Goal: Task Accomplishment & Management: Complete application form

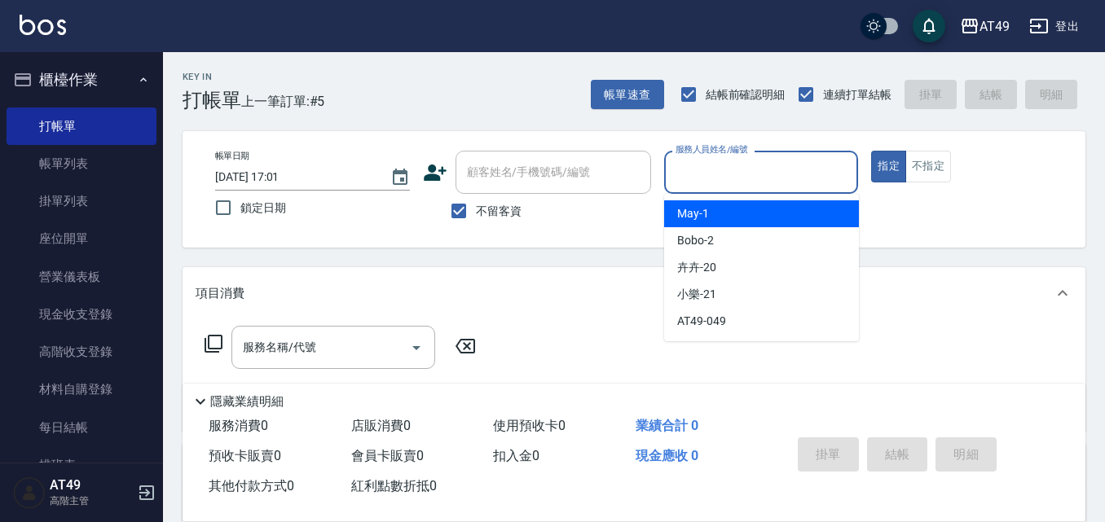
click at [776, 165] on input "服務人員姓名/編號" at bounding box center [762, 172] width 180 height 29
type input "Bobo-2"
type button "true"
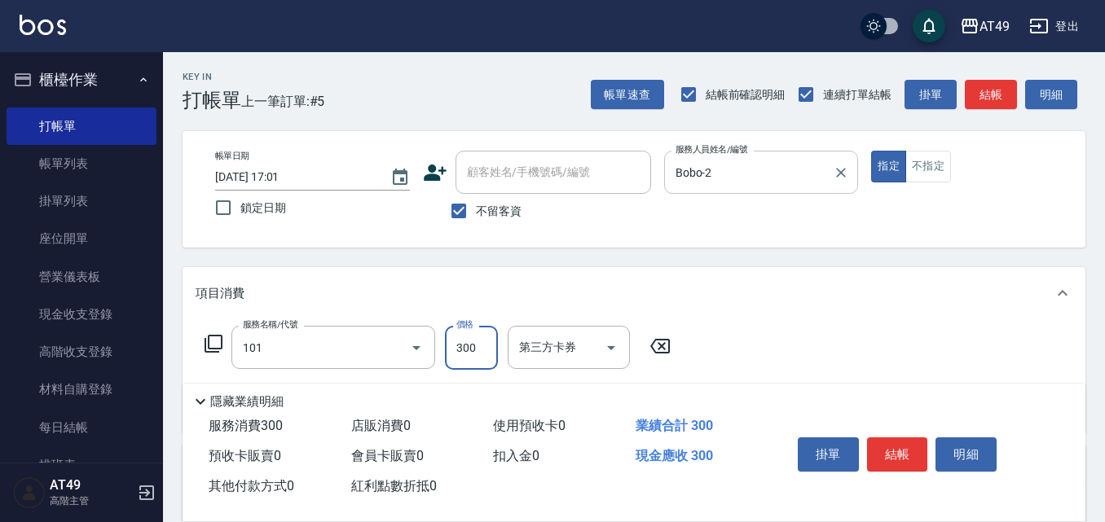
type input "一般洗髮(101)"
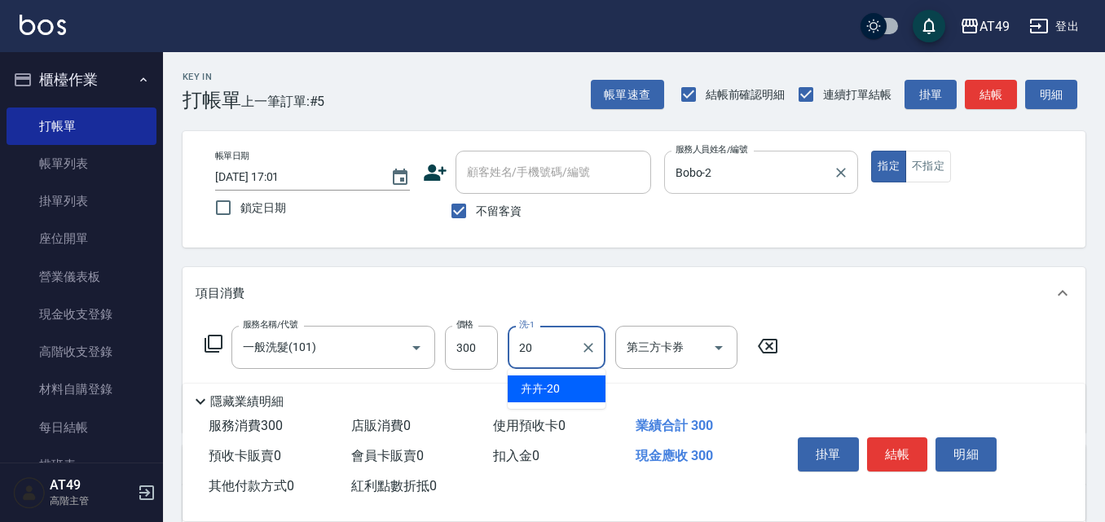
type input "卉卉-20"
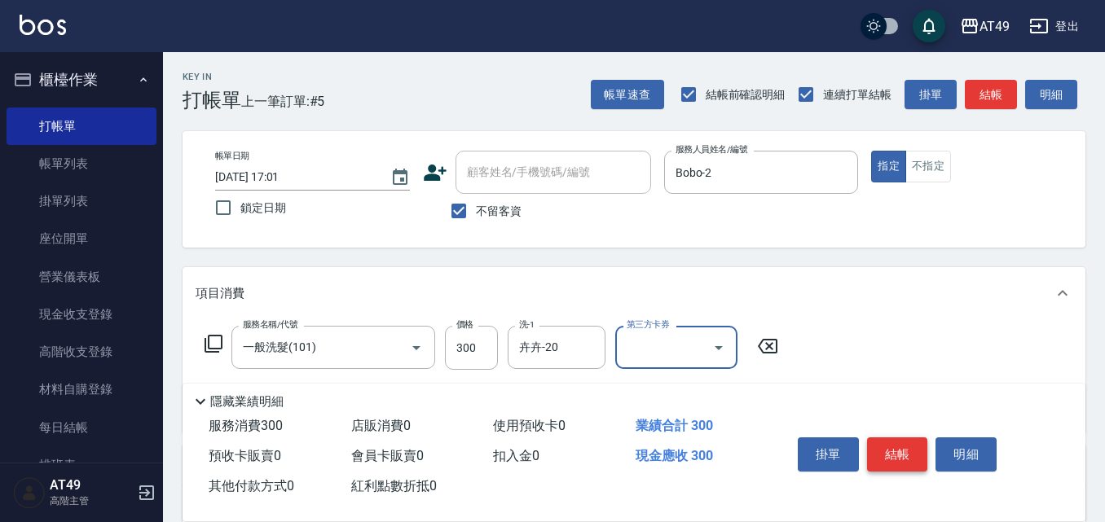
click at [899, 447] on button "結帳" at bounding box center [897, 455] width 61 height 34
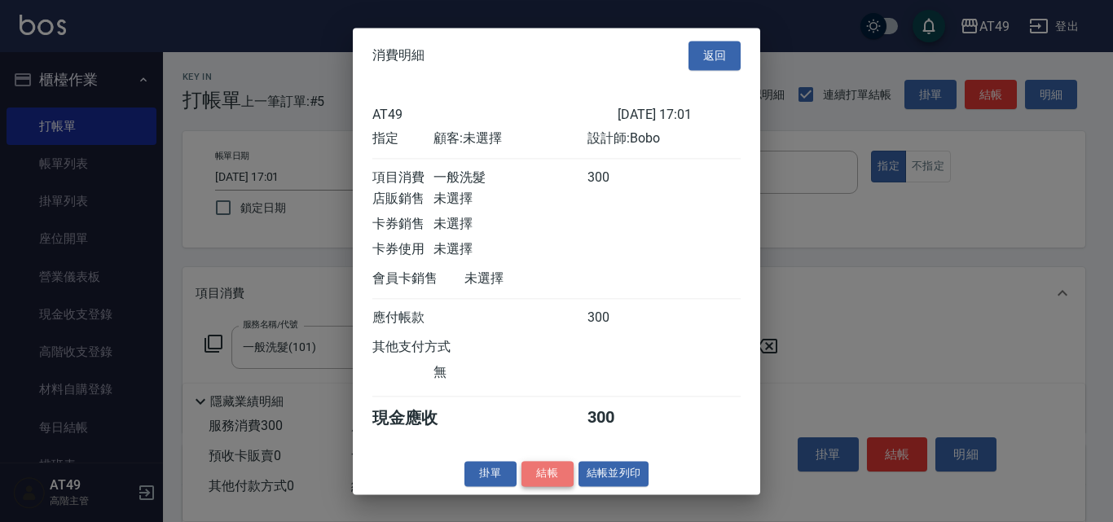
click at [569, 487] on button "結帳" at bounding box center [548, 473] width 52 height 25
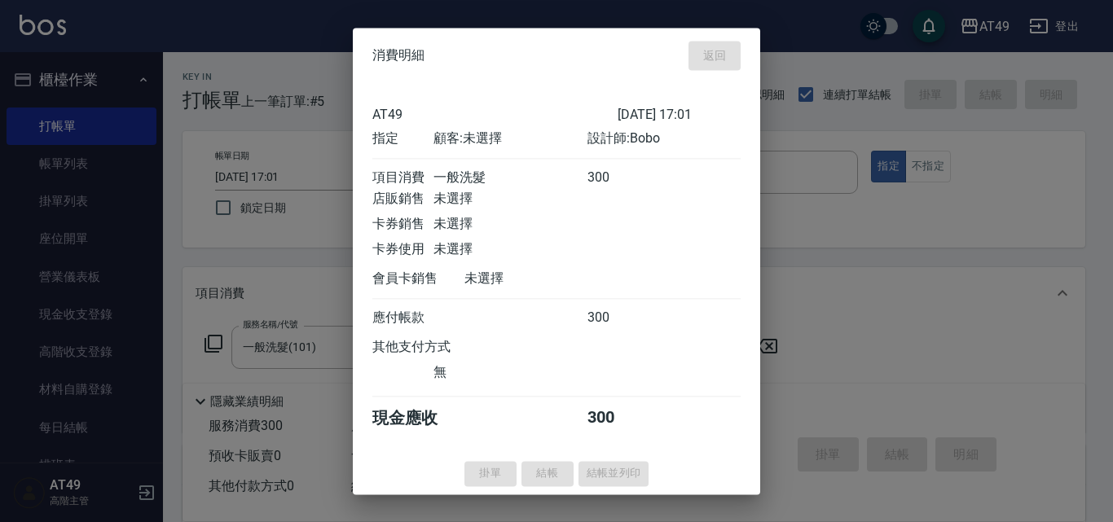
type input "[DATE] 20:35"
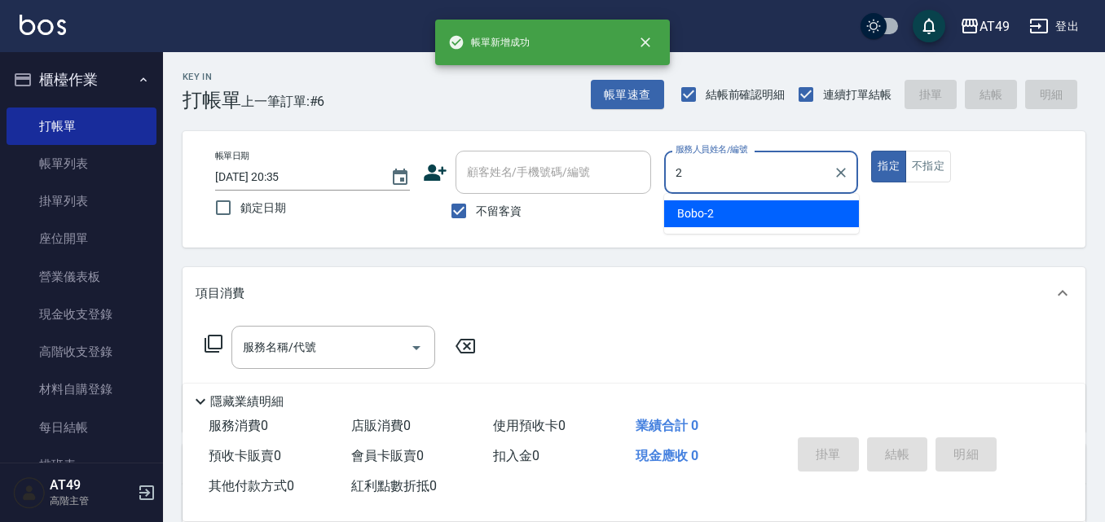
type input "Bobo-2"
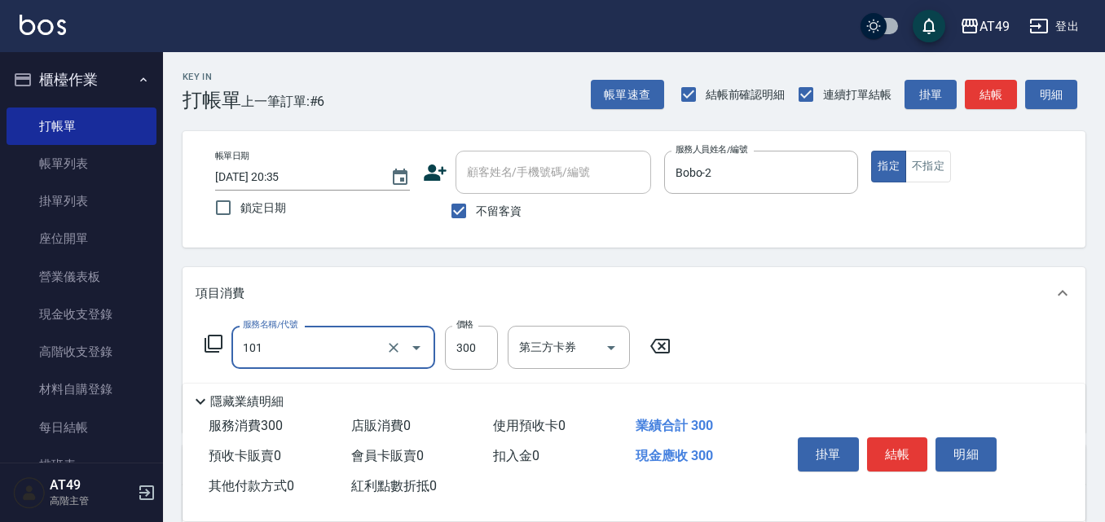
type input "一般洗髮(101)"
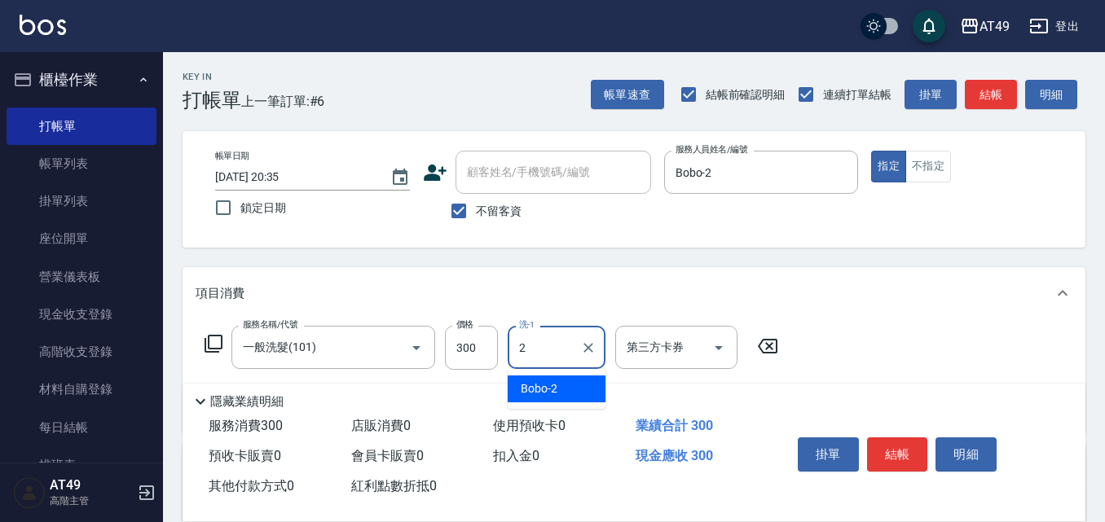
type input "Bobo-2"
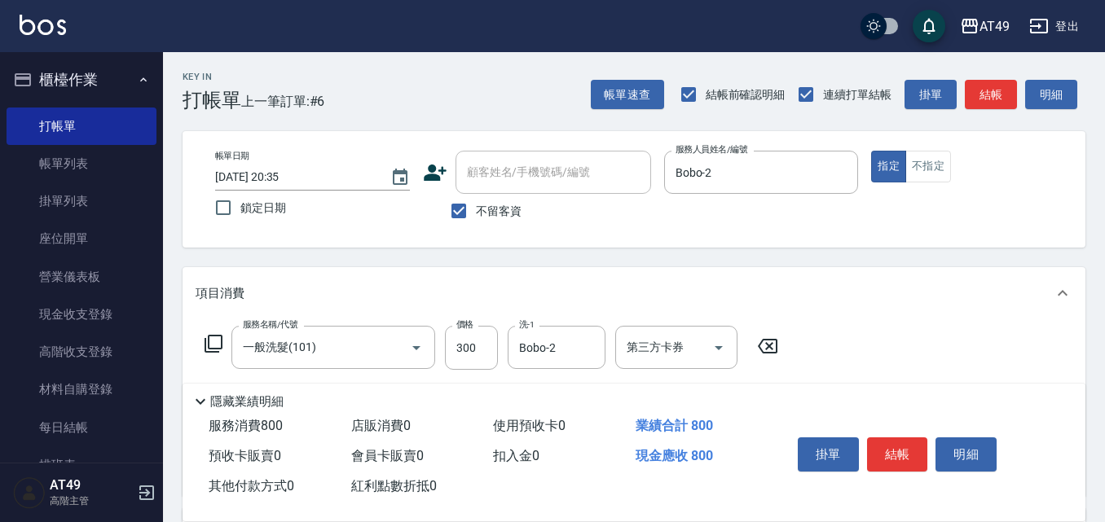
type input "精緻剪髮(201)"
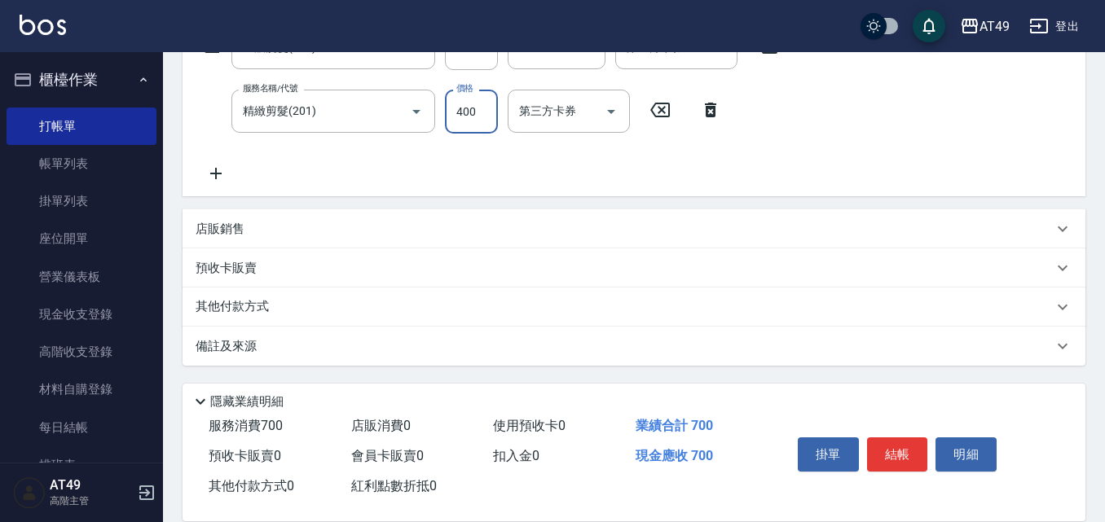
type input "400"
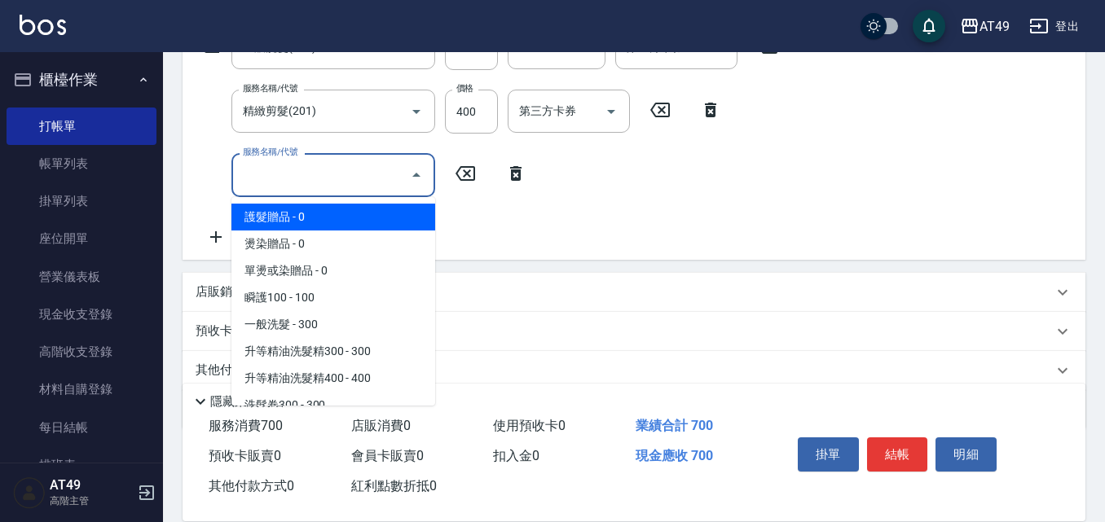
click at [333, 166] on input "服務名稱/代號" at bounding box center [321, 175] width 165 height 29
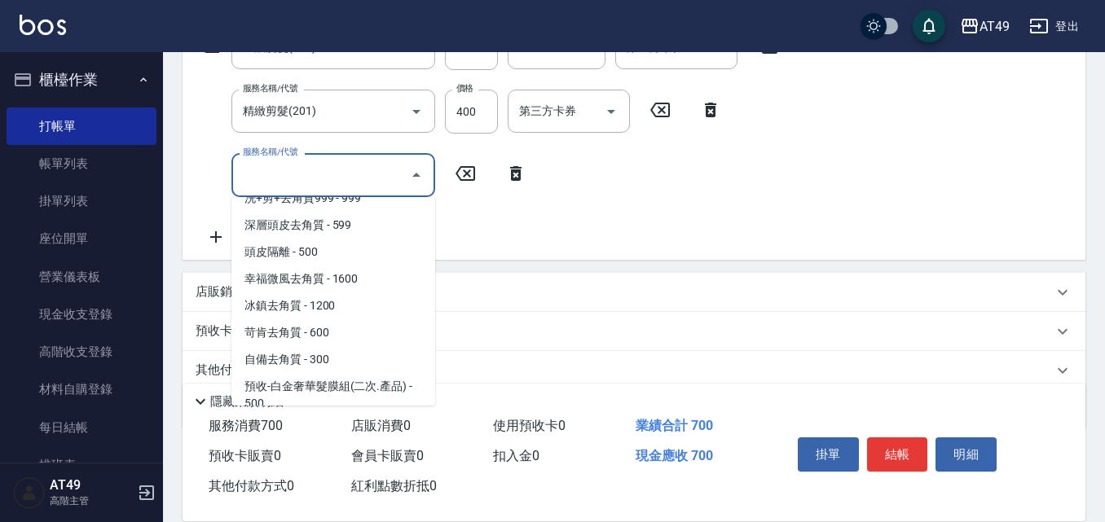
scroll to position [949, 0]
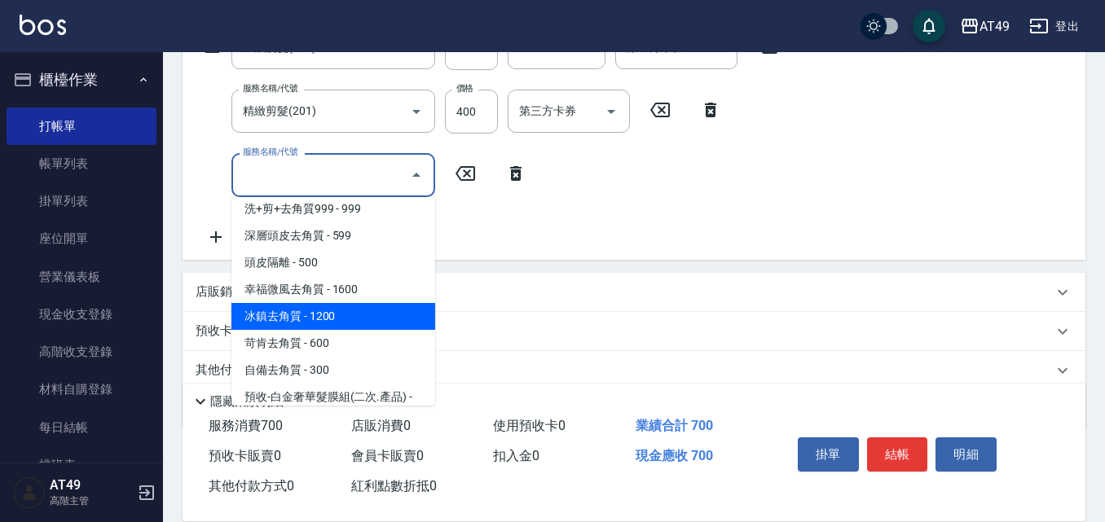
click at [306, 318] on span "冰鎮去角質 - 1200" at bounding box center [333, 316] width 204 height 27
type input "冰鎮去角質(810)"
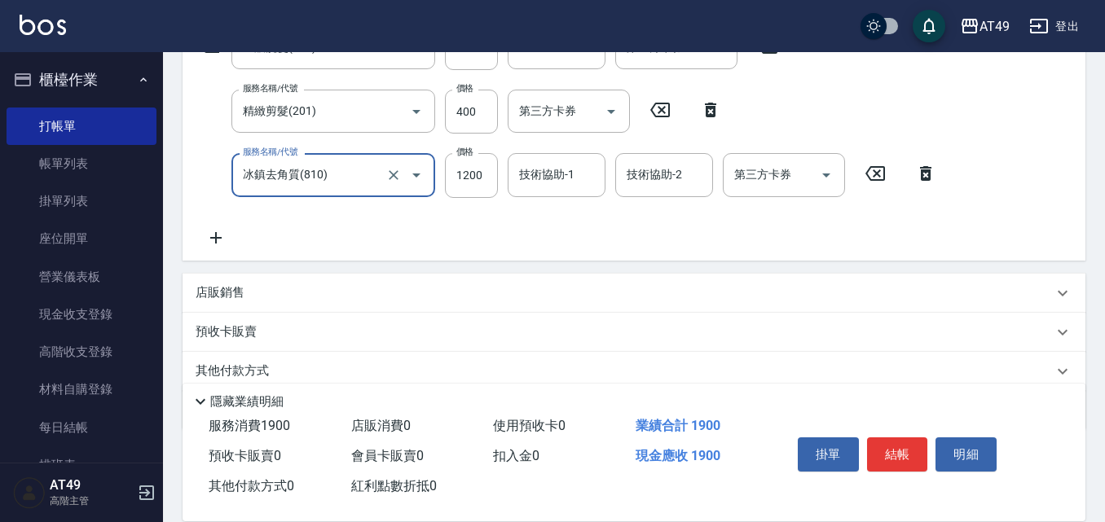
click at [923, 170] on icon at bounding box center [925, 174] width 41 height 20
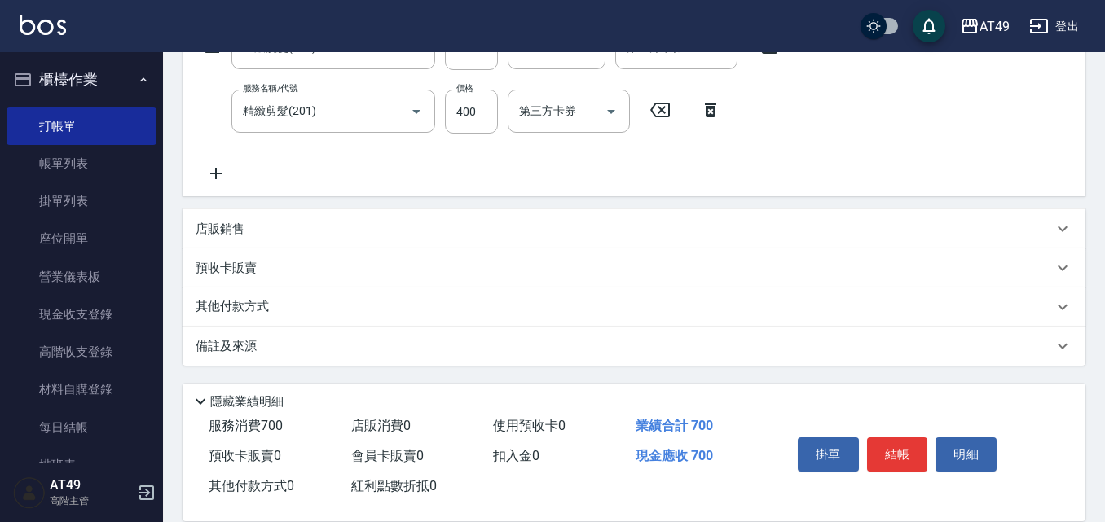
click at [227, 178] on icon at bounding box center [216, 174] width 41 height 20
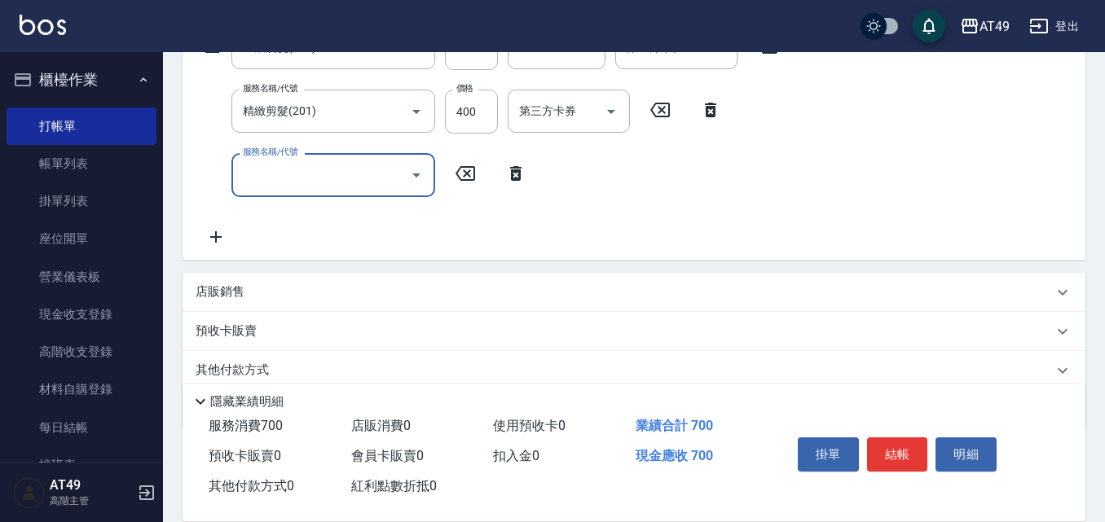
click at [324, 163] on input "服務名稱/代號" at bounding box center [321, 175] width 165 height 29
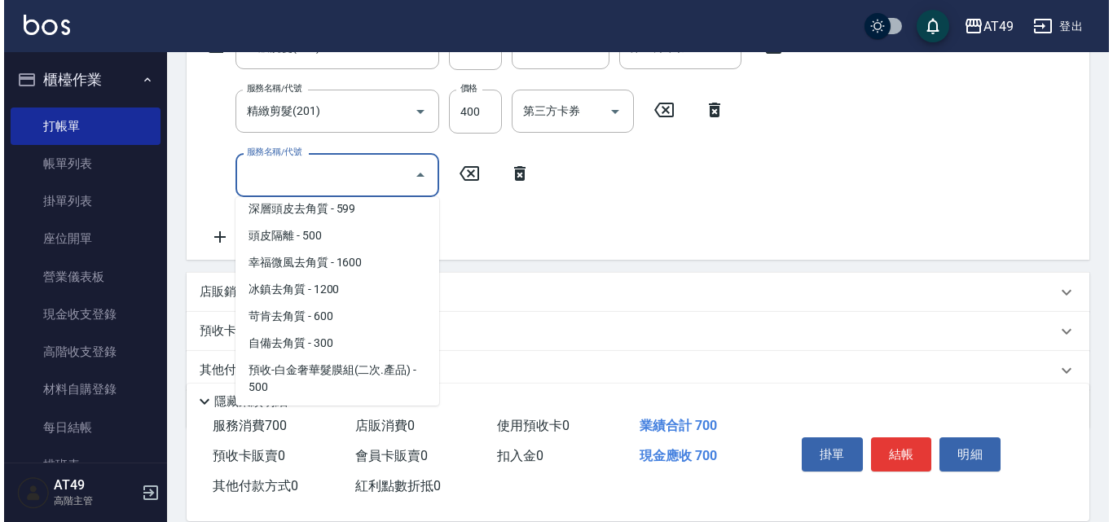
scroll to position [978, 0]
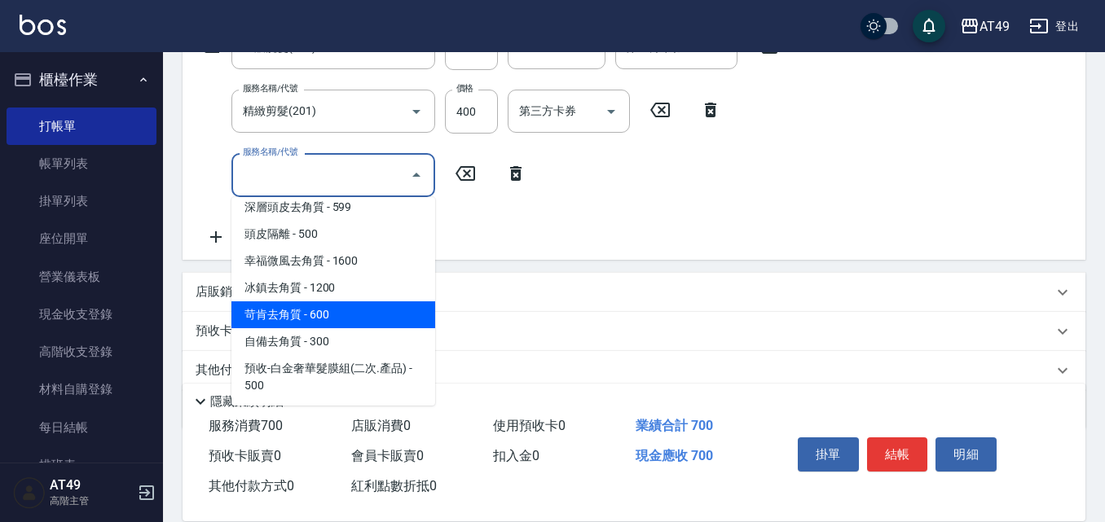
click at [320, 312] on span "苛肯去角質 - 600" at bounding box center [333, 315] width 204 height 27
type input "苛肯去角質(811)"
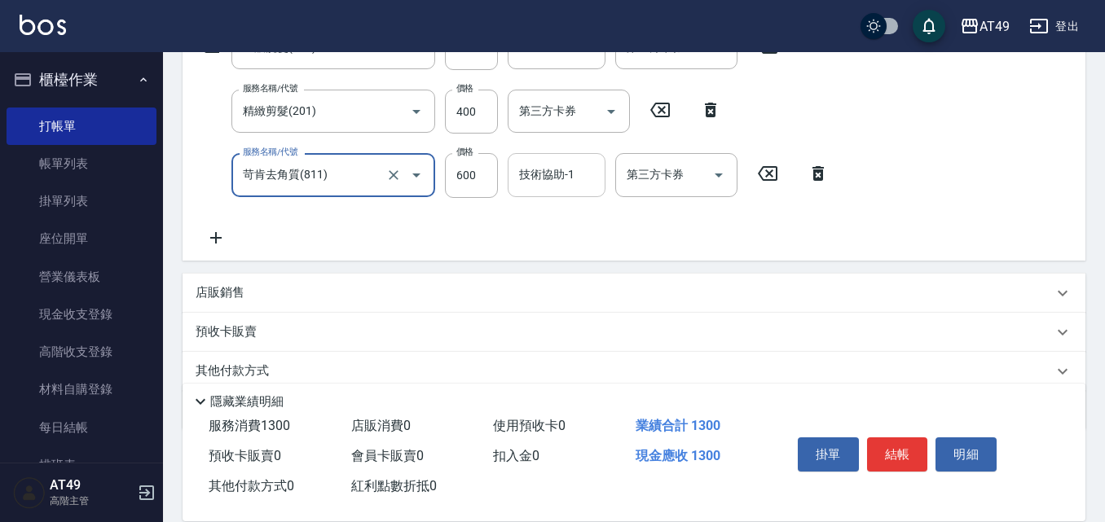
click at [570, 184] on input "技術協助-1" at bounding box center [556, 175] width 83 height 29
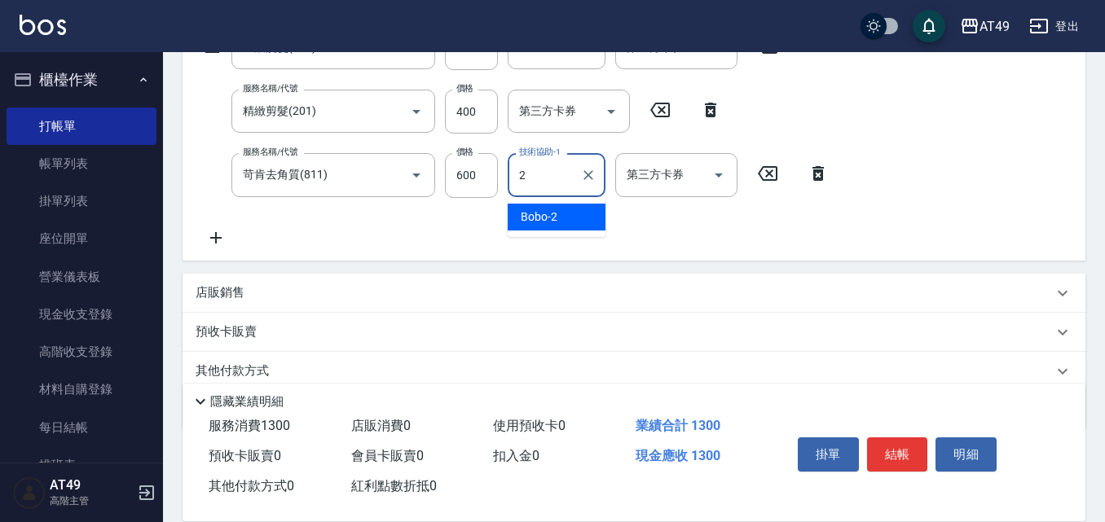
type input "Bobo-2"
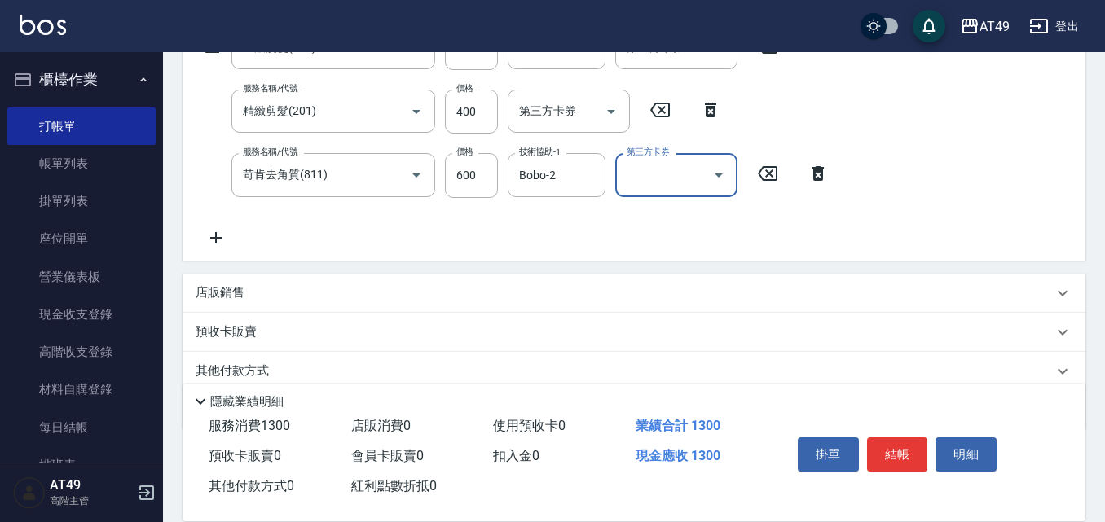
click at [910, 444] on button "結帳" at bounding box center [897, 455] width 61 height 34
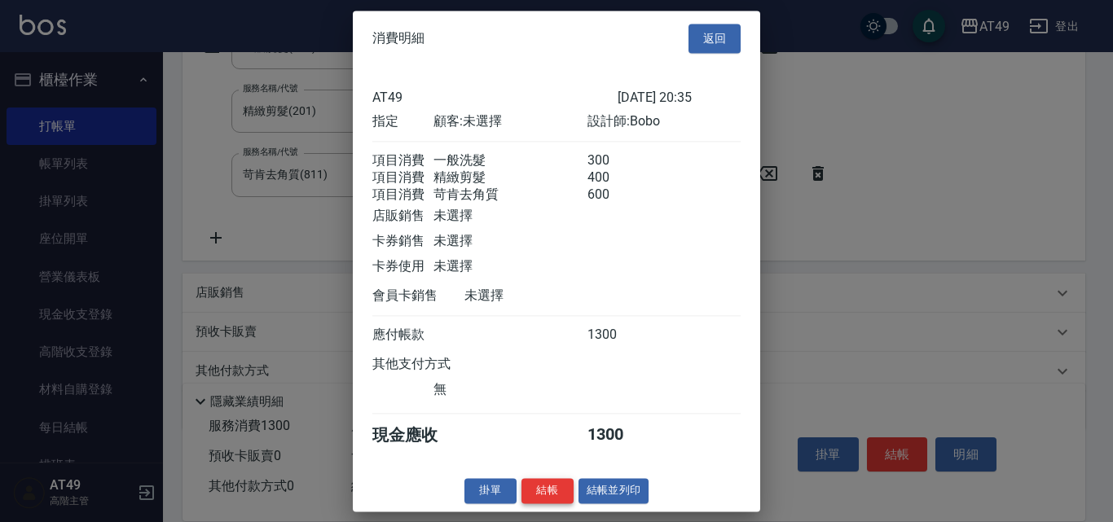
click at [537, 502] on button "結帳" at bounding box center [548, 490] width 52 height 25
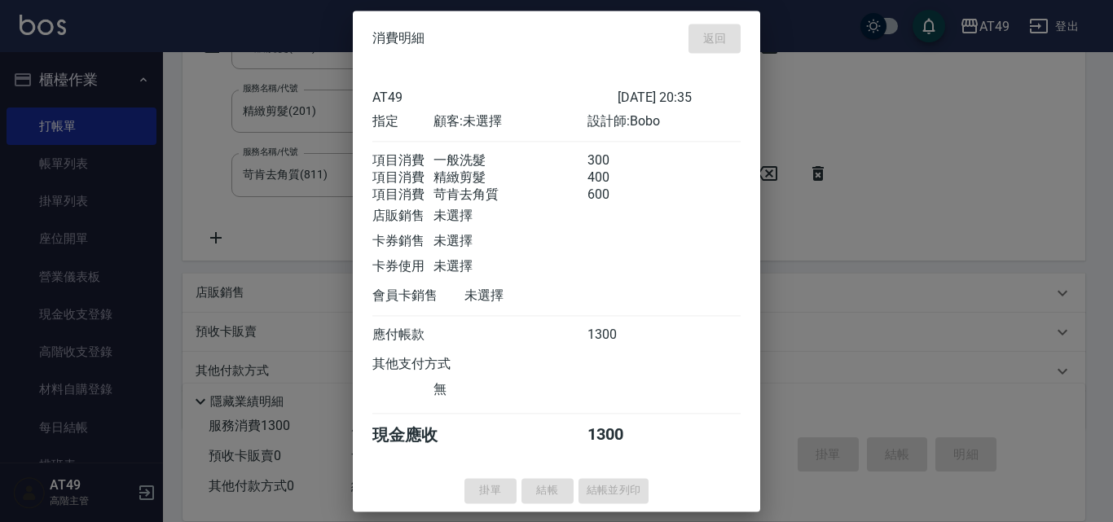
type input "[DATE] 20:36"
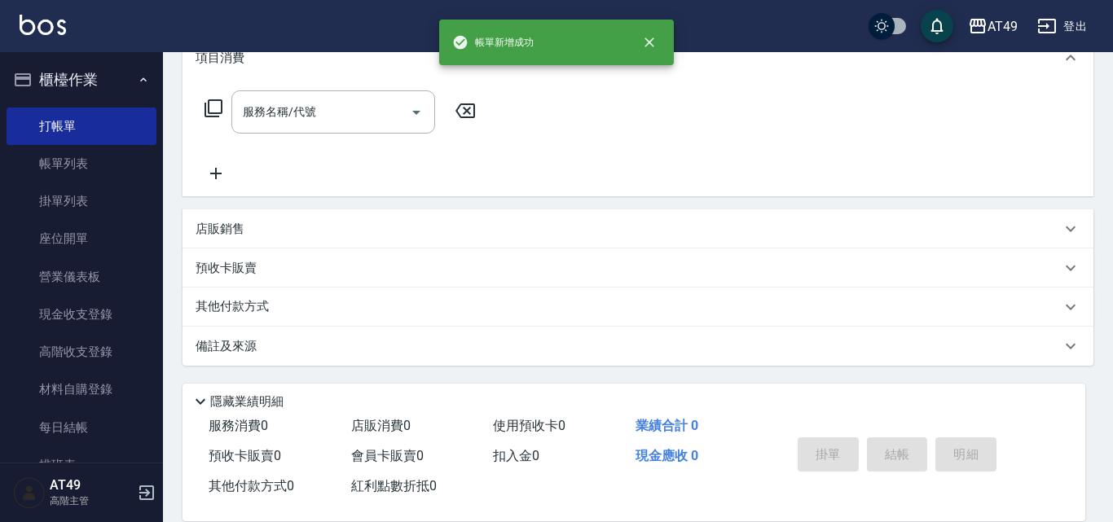
scroll to position [0, 0]
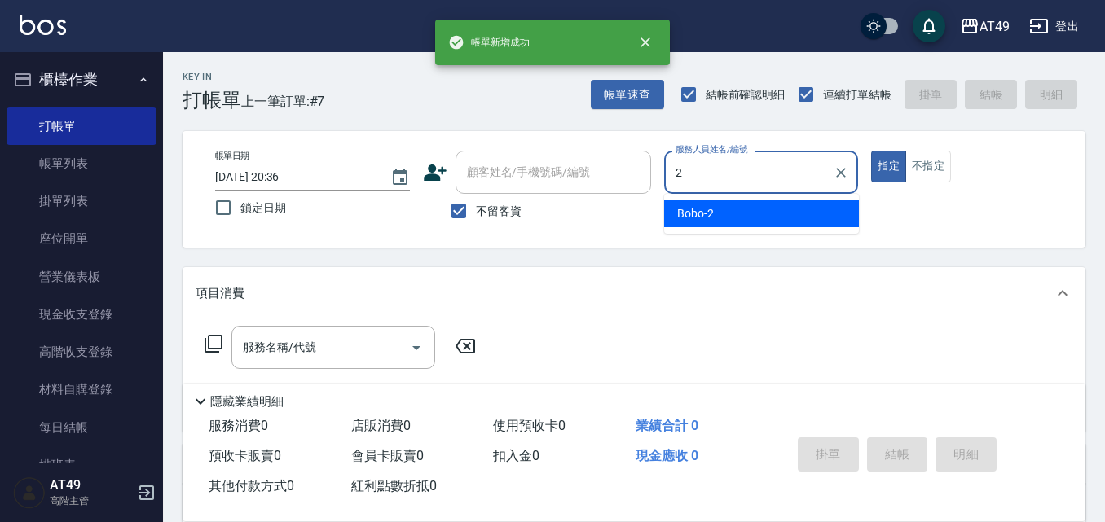
type input "Bobo-2"
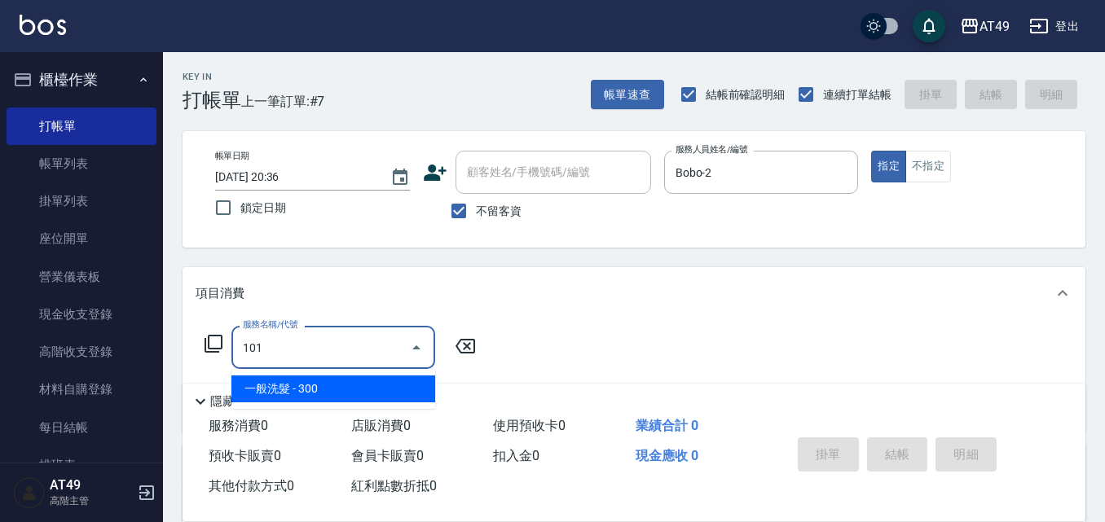
type input "一般洗髮(101)"
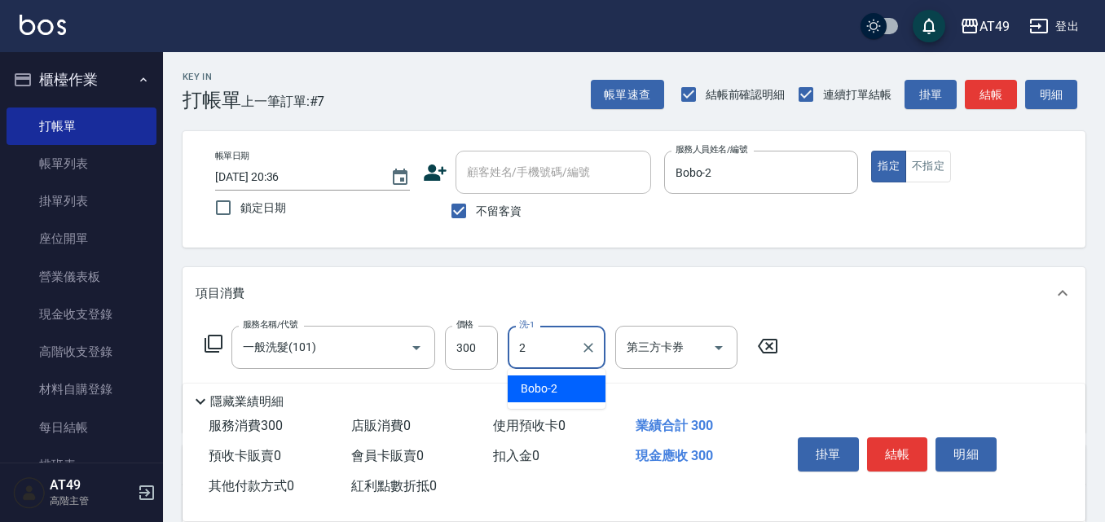
type input "Bobo-2"
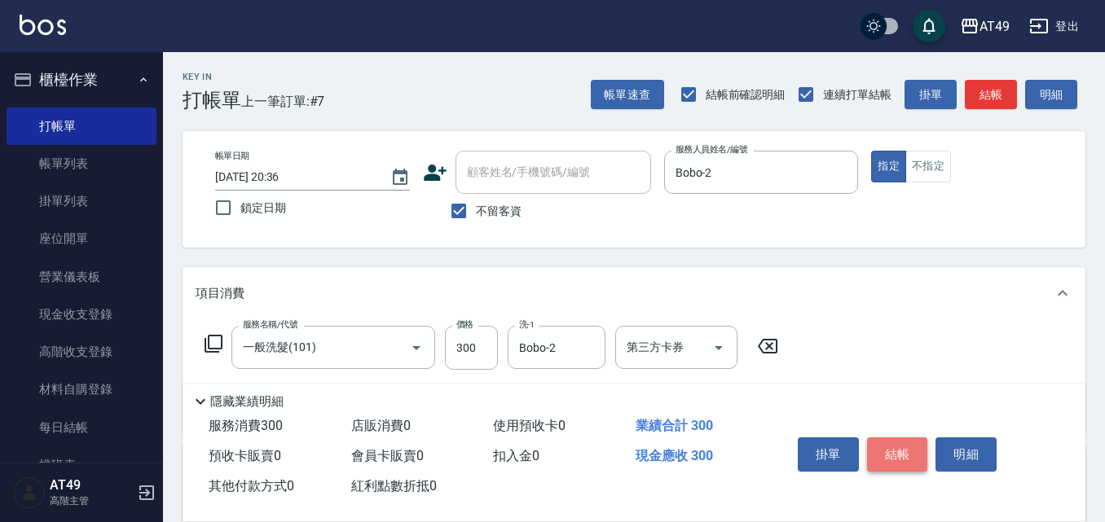
click at [877, 440] on button "結帳" at bounding box center [897, 455] width 61 height 34
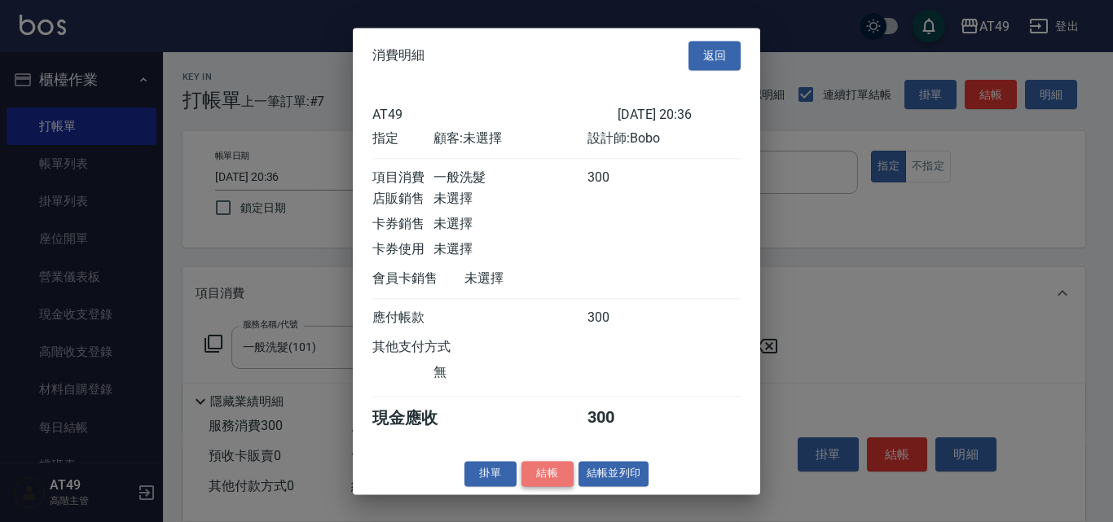
click at [557, 487] on button "結帳" at bounding box center [548, 473] width 52 height 25
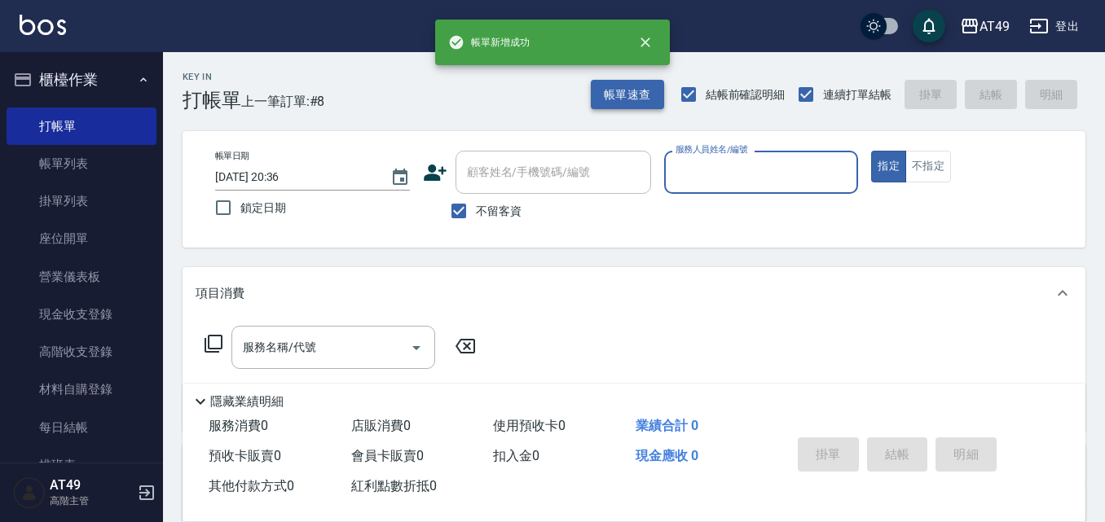
click at [640, 108] on button "帳單速查" at bounding box center [627, 95] width 73 height 30
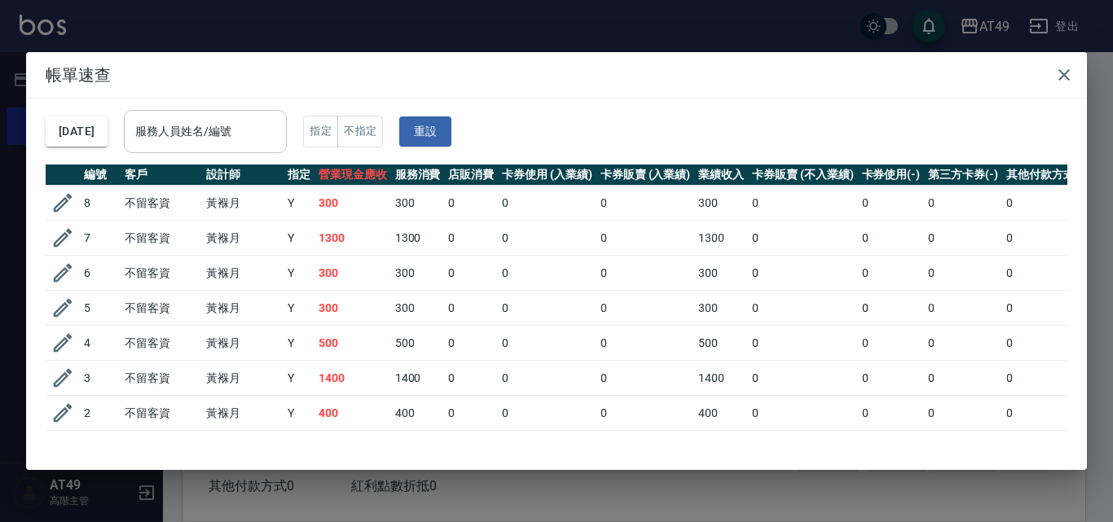
click at [246, 130] on input "服務人員姓名/編號" at bounding box center [205, 131] width 148 height 29
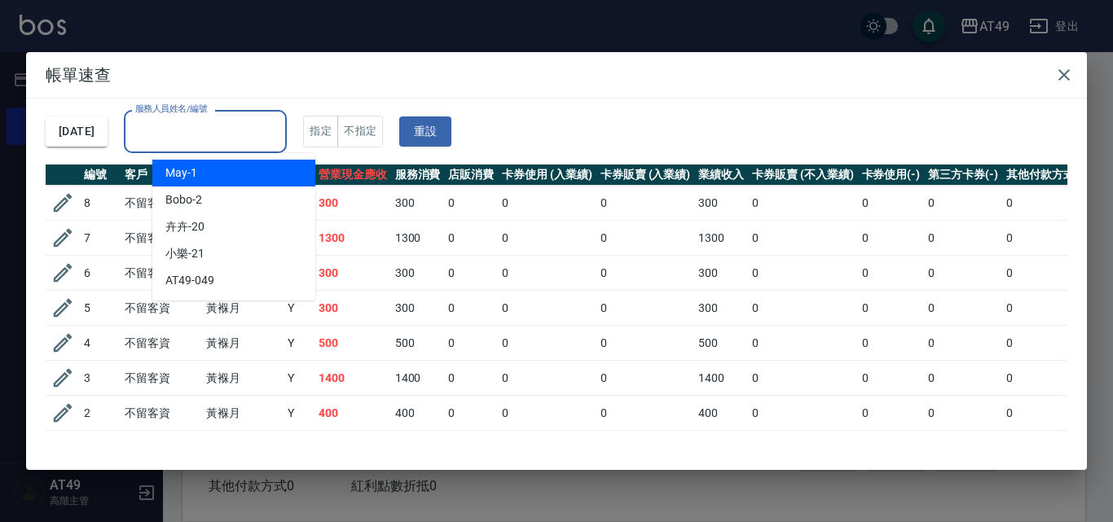
click at [200, 185] on div "May -1" at bounding box center [233, 173] width 163 height 27
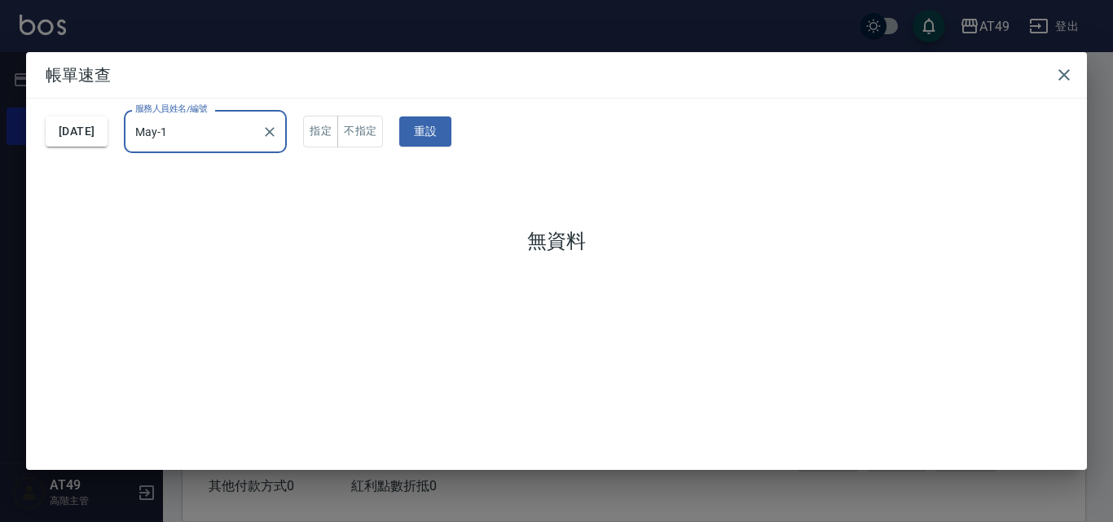
click at [229, 138] on input "May-1" at bounding box center [193, 131] width 124 height 29
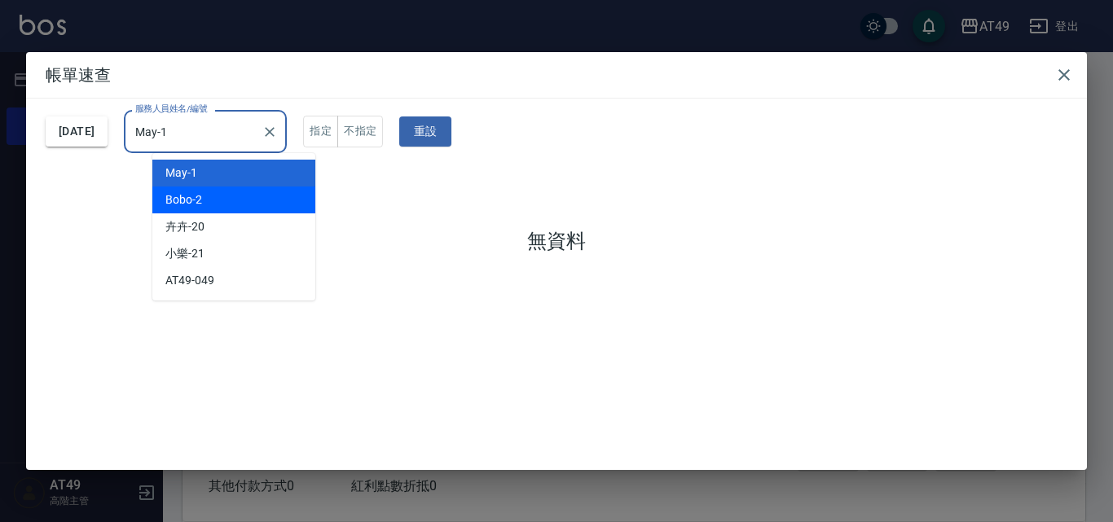
click at [185, 198] on span "Bobo -2" at bounding box center [183, 200] width 37 height 17
type input "Bobo-2"
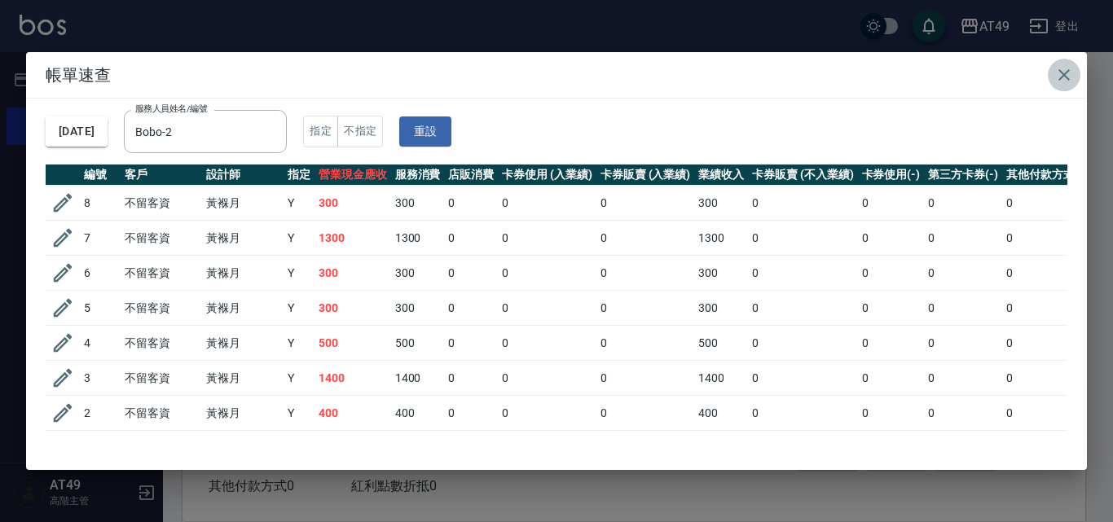
click at [1065, 73] on icon "button" at bounding box center [1064, 74] width 11 height 11
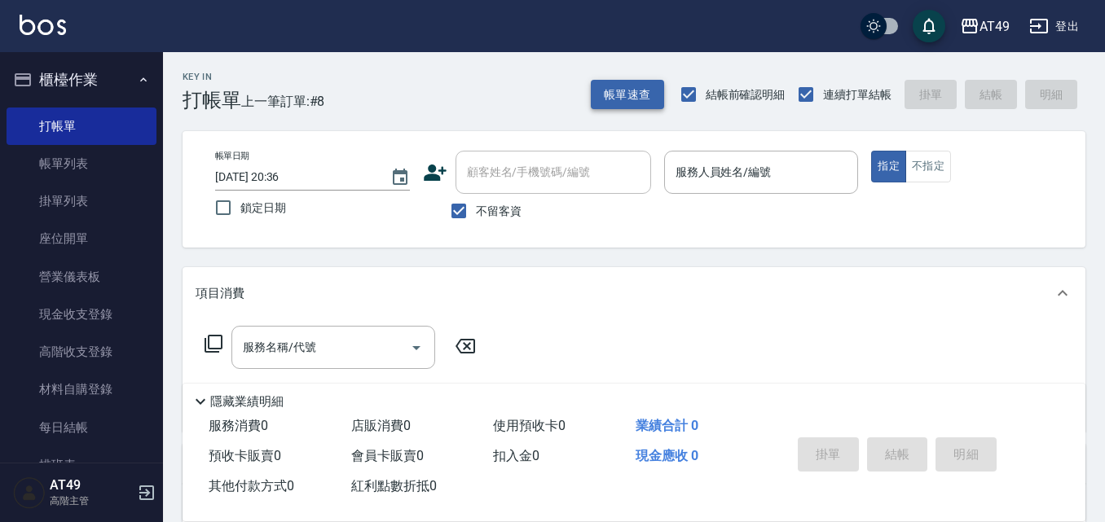
click at [610, 90] on button "帳單速查" at bounding box center [627, 95] width 73 height 30
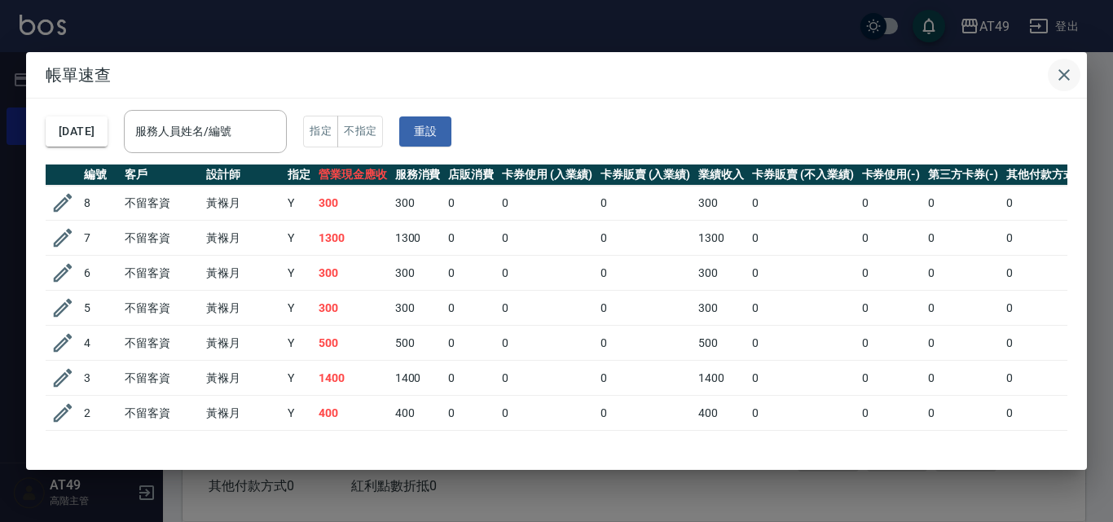
click at [1064, 69] on icon "button" at bounding box center [1065, 75] width 20 height 20
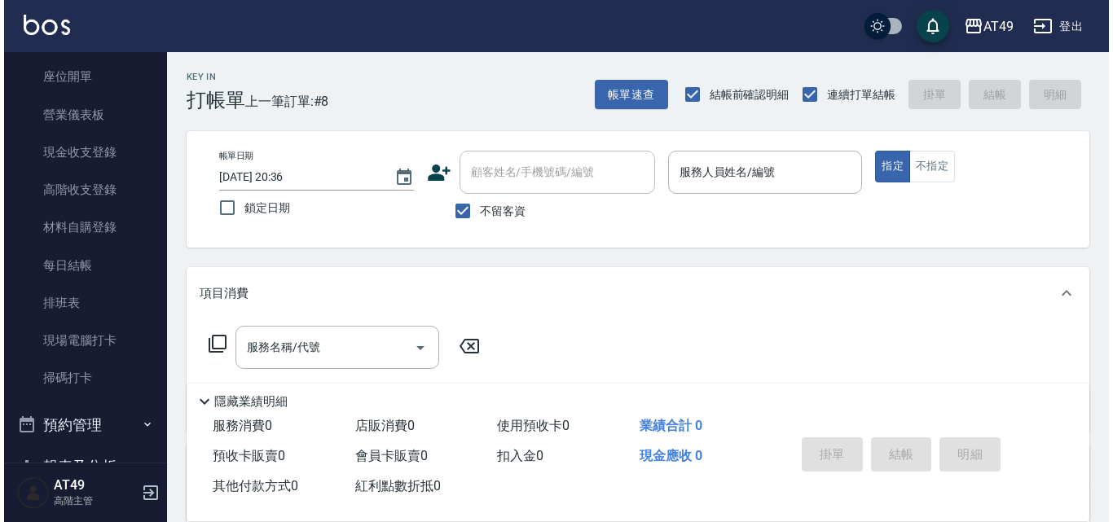
scroll to position [326, 0]
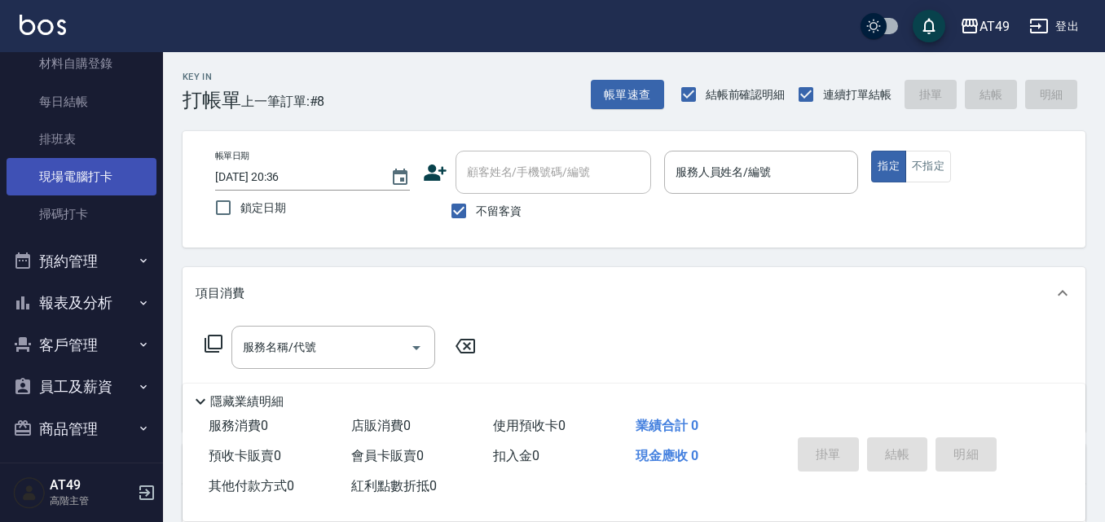
click at [51, 183] on link "現場電腦打卡" at bounding box center [82, 176] width 150 height 37
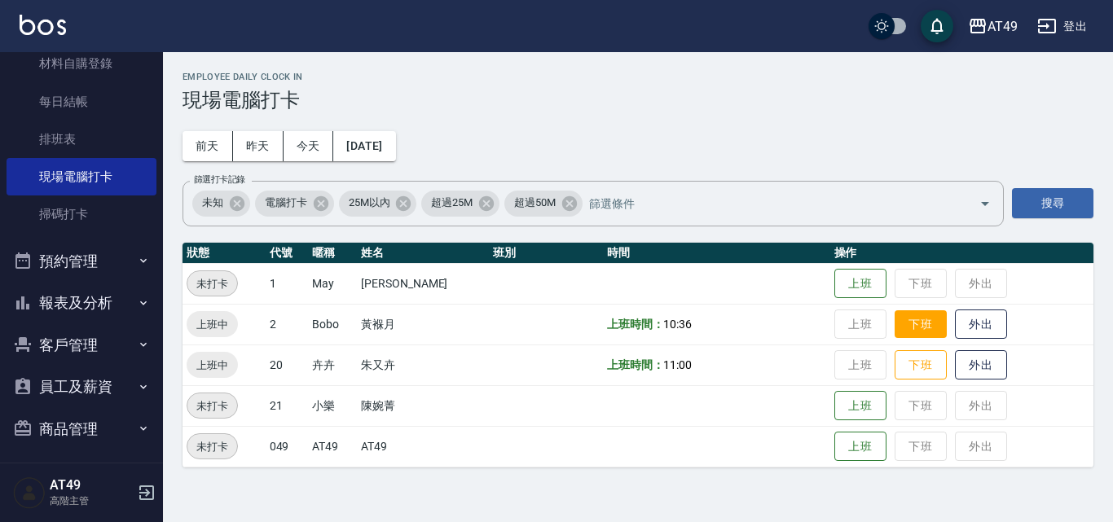
click at [915, 326] on button "下班" at bounding box center [921, 325] width 52 height 29
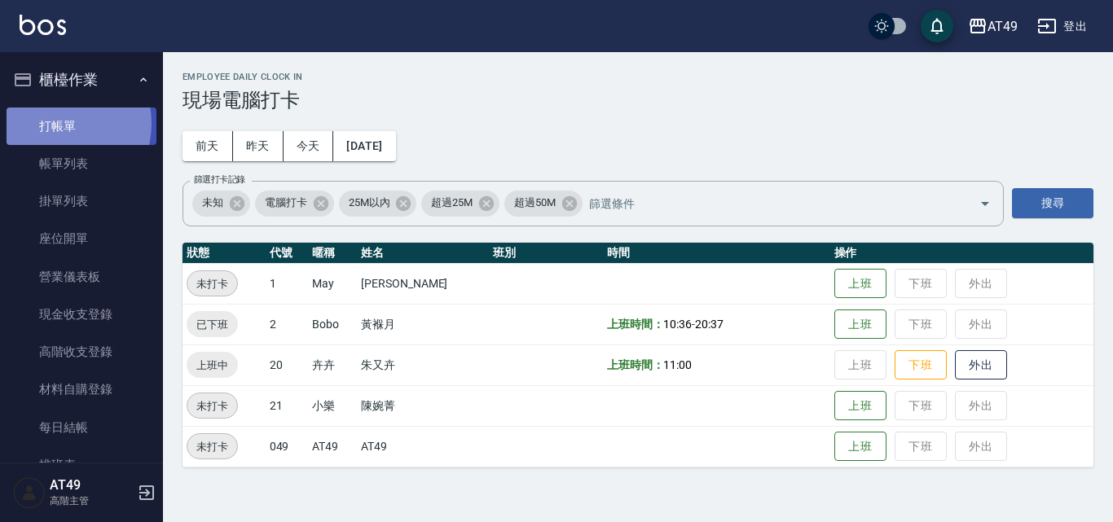
click at [56, 123] on link "打帳單" at bounding box center [82, 126] width 150 height 37
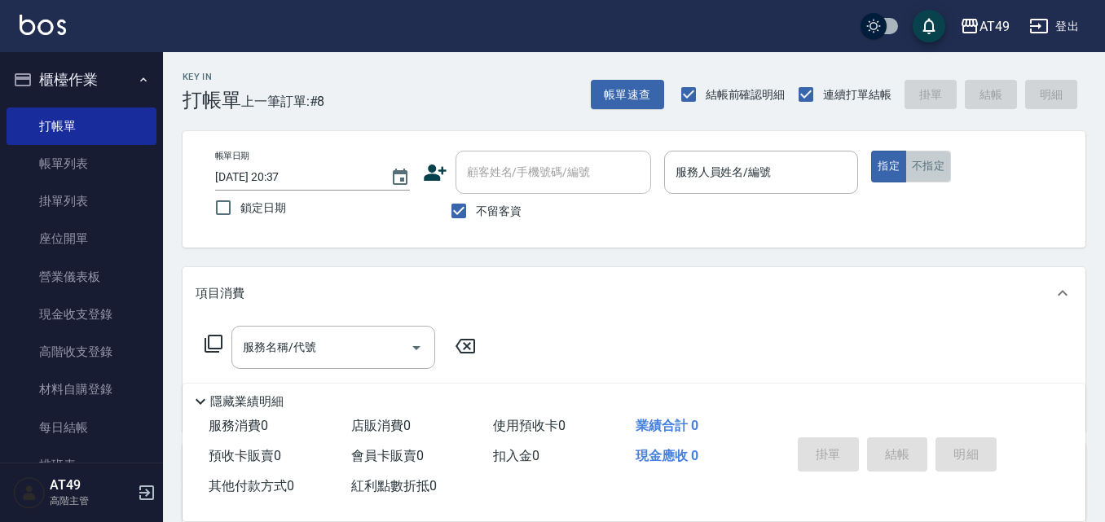
click at [923, 165] on button "不指定" at bounding box center [928, 167] width 46 height 32
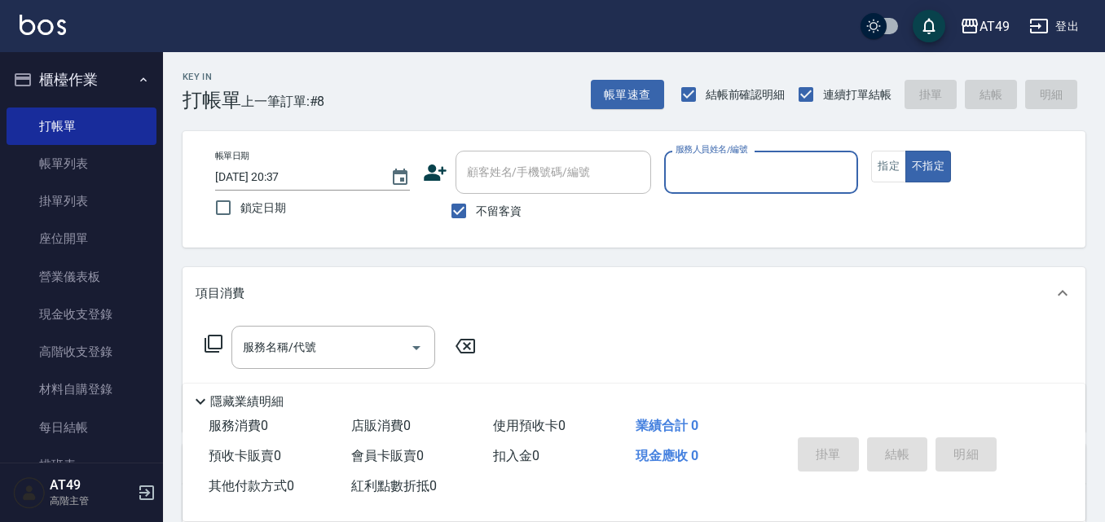
click at [756, 166] on input "服務人員姓名/編號" at bounding box center [762, 172] width 180 height 29
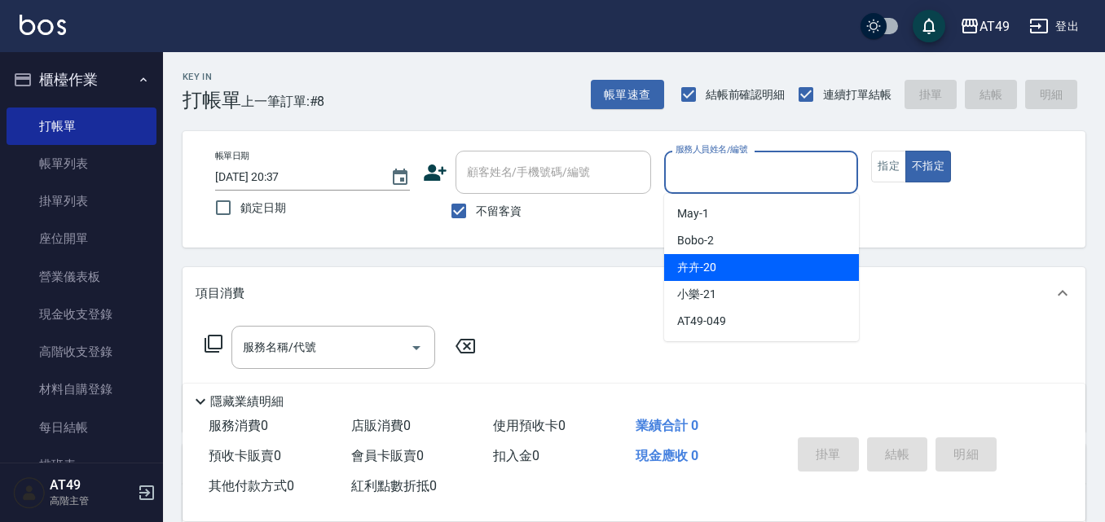
click at [731, 274] on div "卉卉 -20" at bounding box center [761, 267] width 195 height 27
type input "卉卉-20"
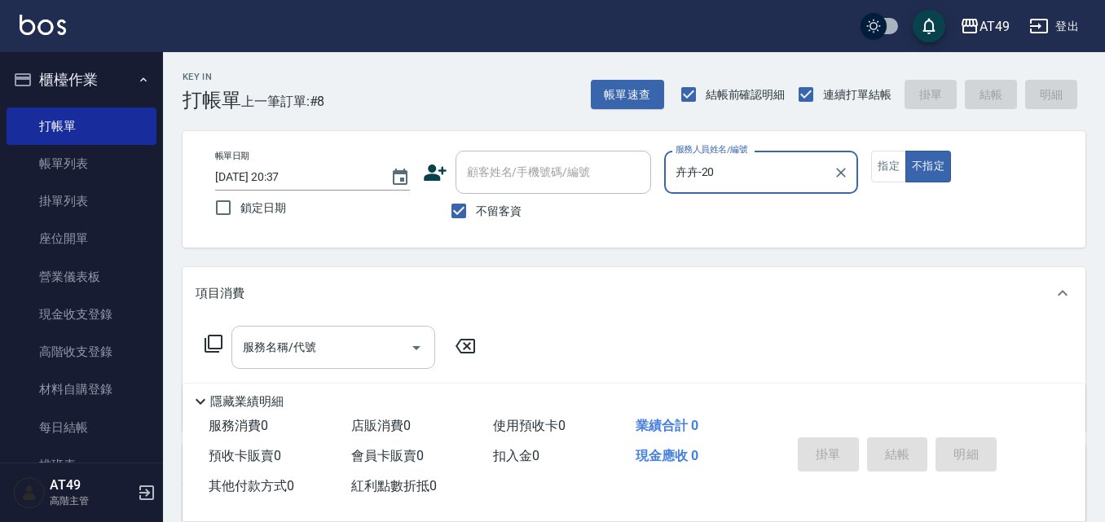
click at [362, 335] on input "服務名稱/代號" at bounding box center [321, 347] width 165 height 29
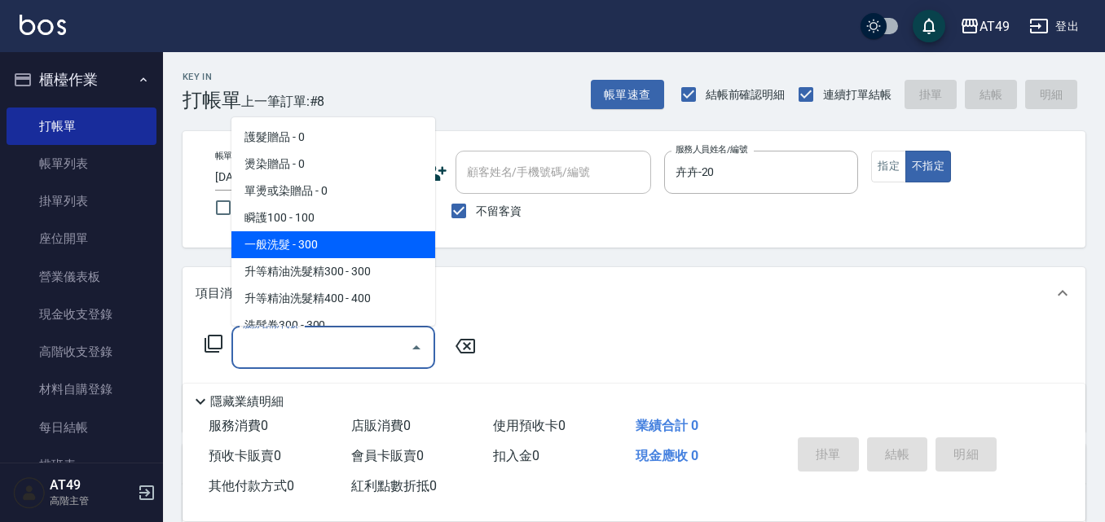
click at [285, 238] on span "一般洗髮 - 300" at bounding box center [333, 244] width 204 height 27
type input "一般洗髮(101)"
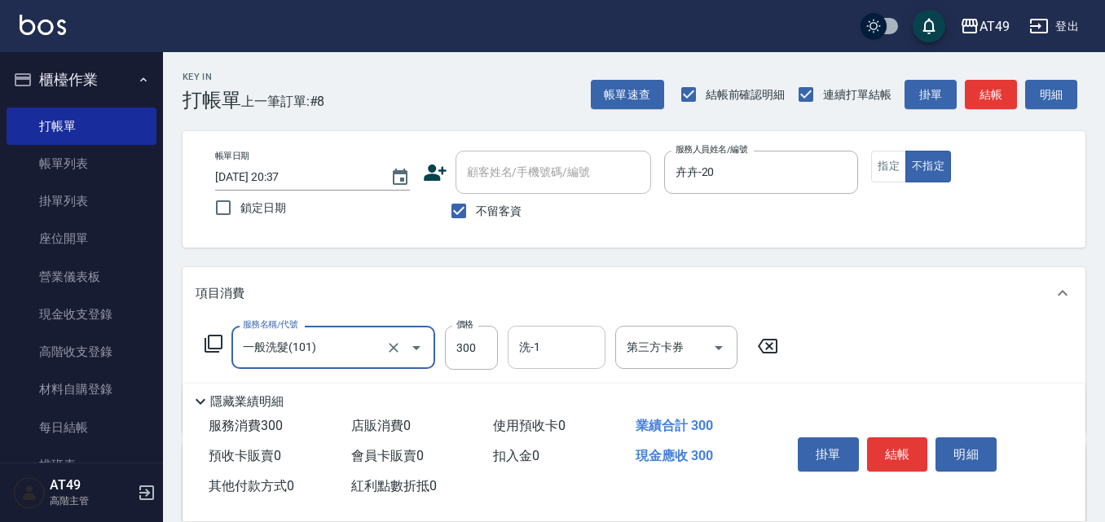
click at [556, 354] on input "洗-1" at bounding box center [556, 347] width 83 height 29
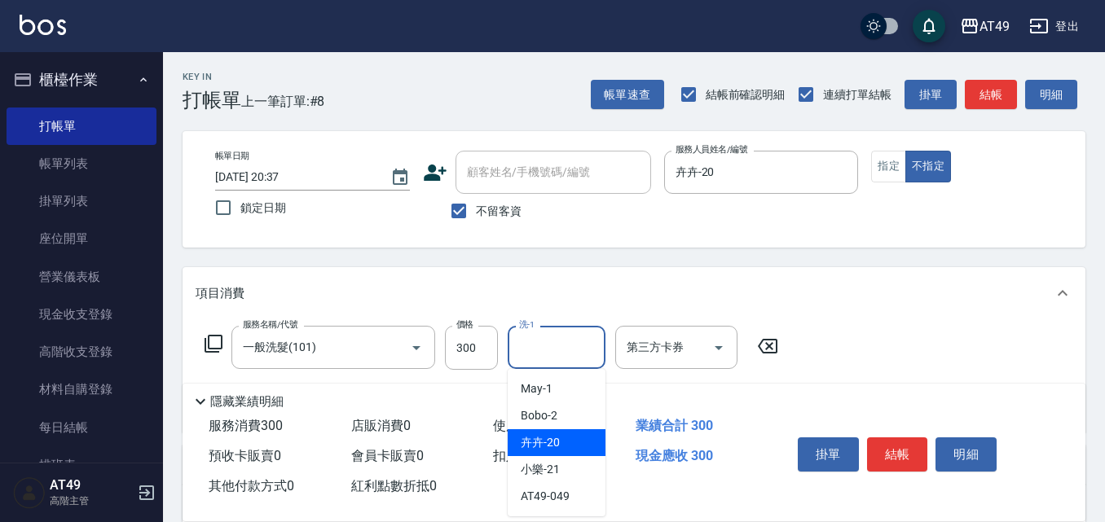
click at [557, 436] on span "卉卉 -20" at bounding box center [540, 442] width 39 height 17
type input "卉卉-20"
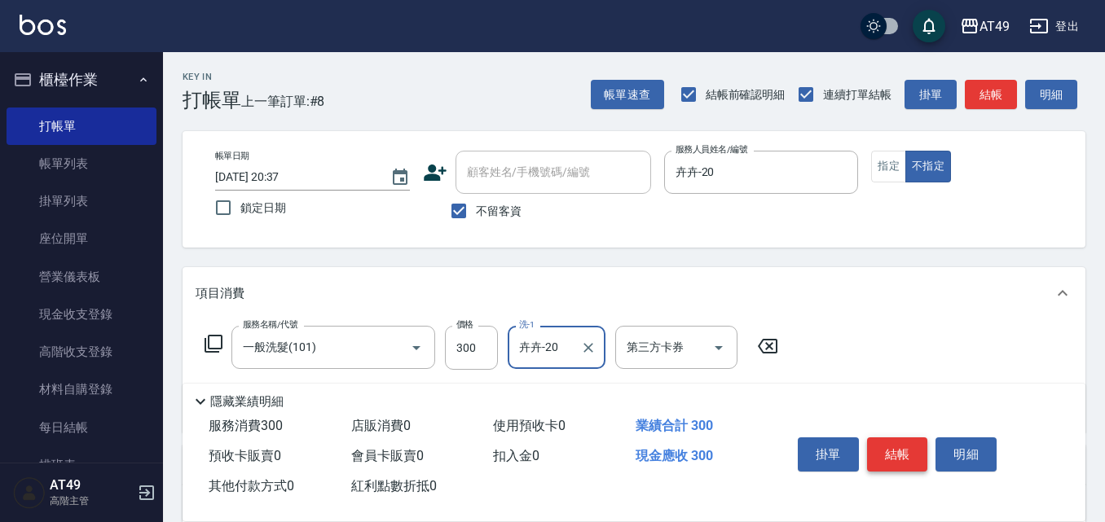
drag, startPoint x: 911, startPoint y: 443, endPoint x: 899, endPoint y: 443, distance: 12.2
click at [911, 443] on button "結帳" at bounding box center [897, 455] width 61 height 34
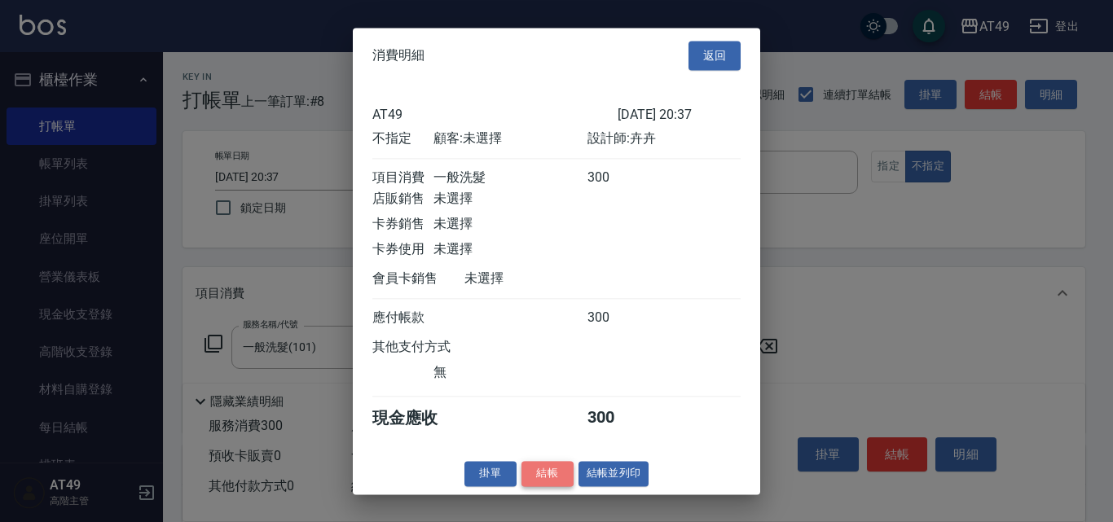
click at [544, 487] on button "結帳" at bounding box center [548, 473] width 52 height 25
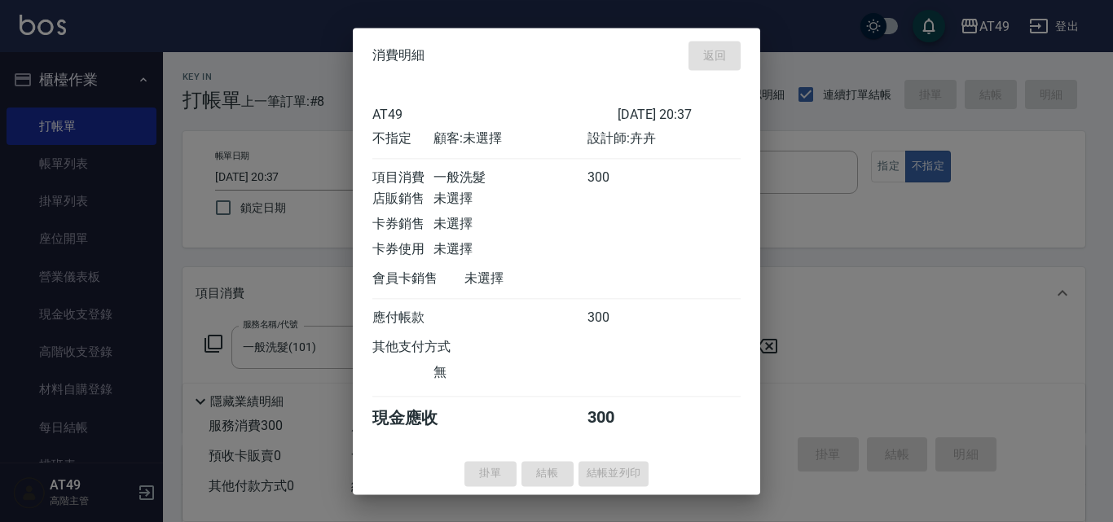
type input "[DATE] 20:45"
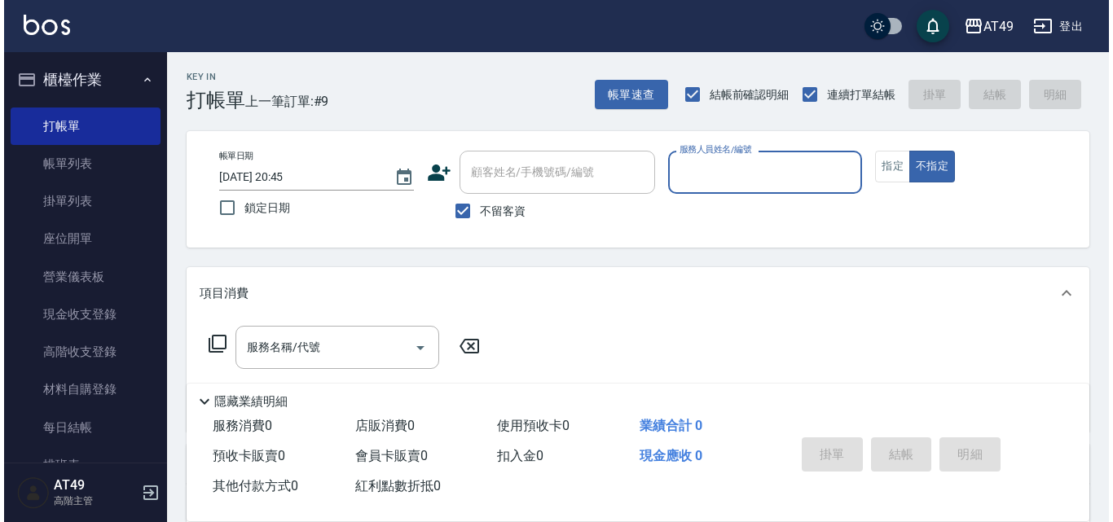
scroll to position [163, 0]
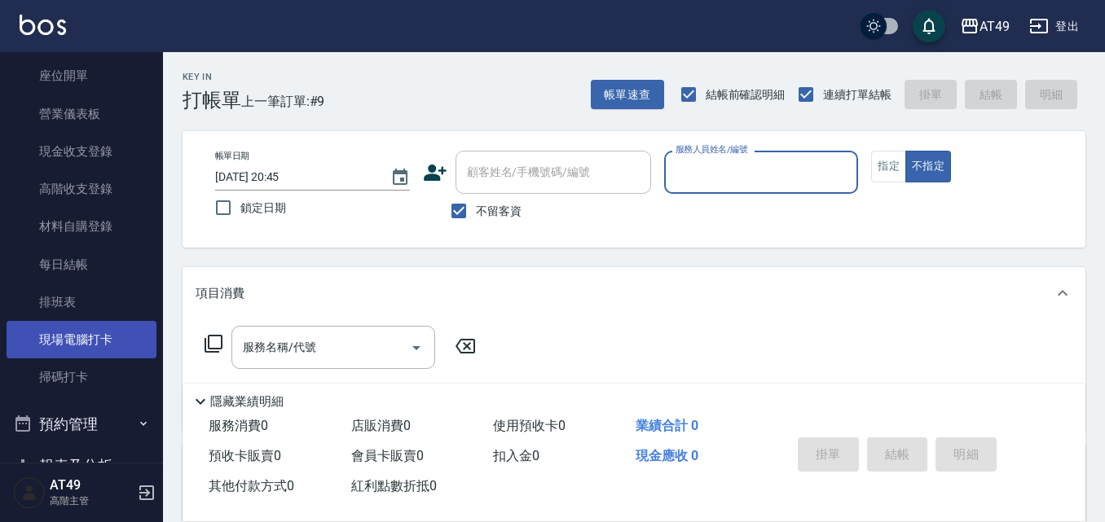
click at [104, 331] on link "現場電腦打卡" at bounding box center [82, 339] width 150 height 37
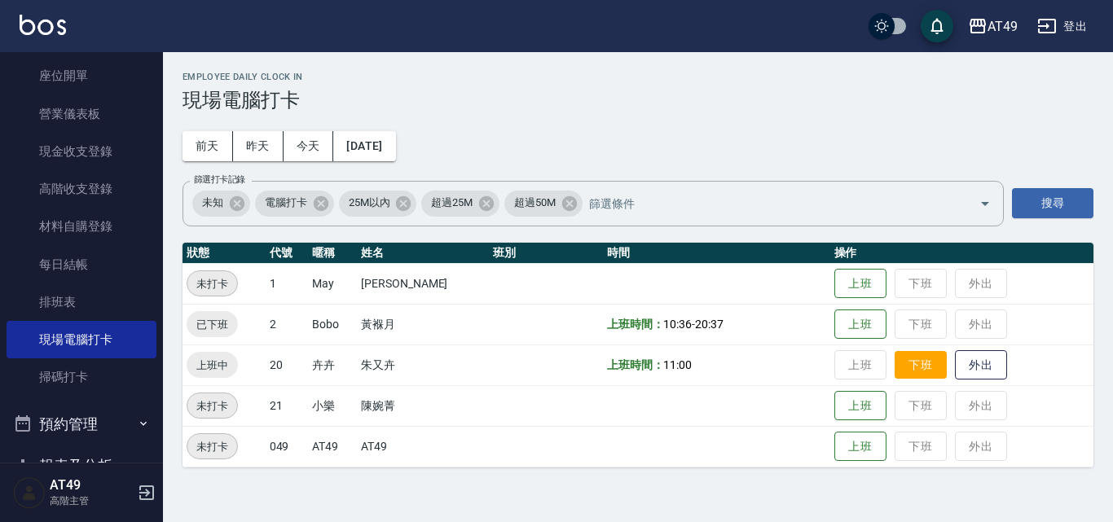
click at [919, 374] on button "下班" at bounding box center [921, 365] width 52 height 29
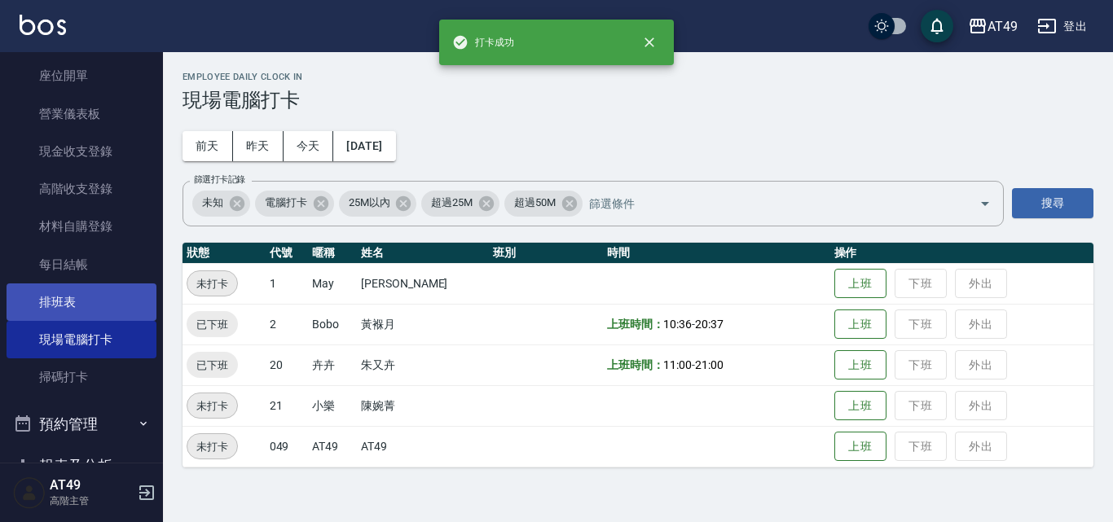
scroll to position [245, 0]
